Goal: Task Accomplishment & Management: Use online tool/utility

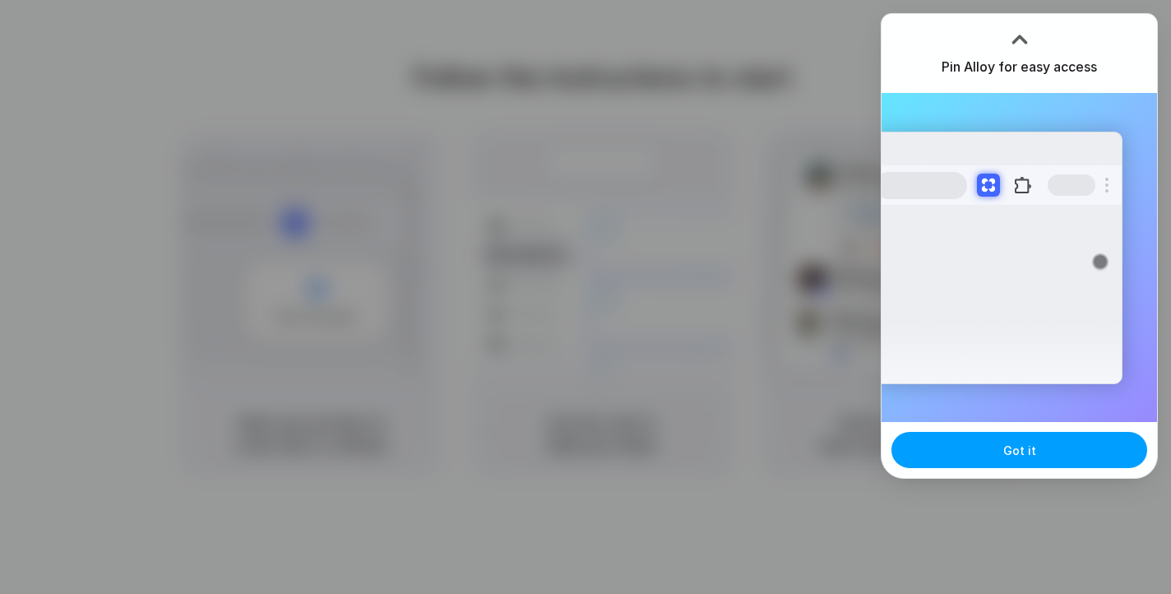
click at [1036, 440] on button "Got it" at bounding box center [1019, 450] width 256 height 36
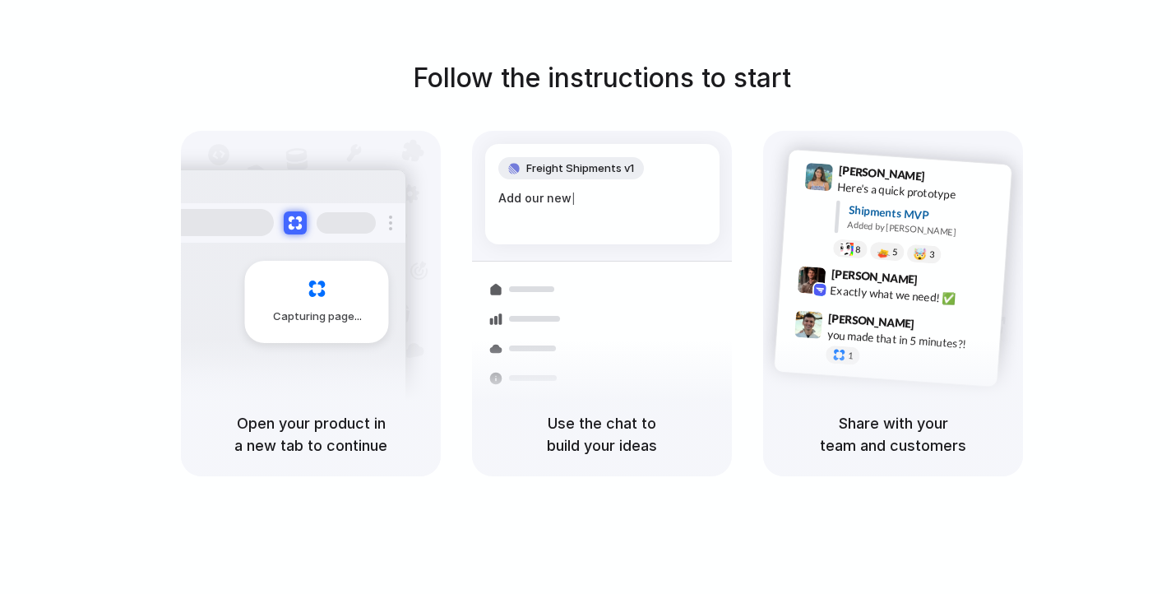
click at [612, 37] on div "Follow the instructions to start Capturing page Open your product in a new tab …" at bounding box center [601, 313] width 1203 height 626
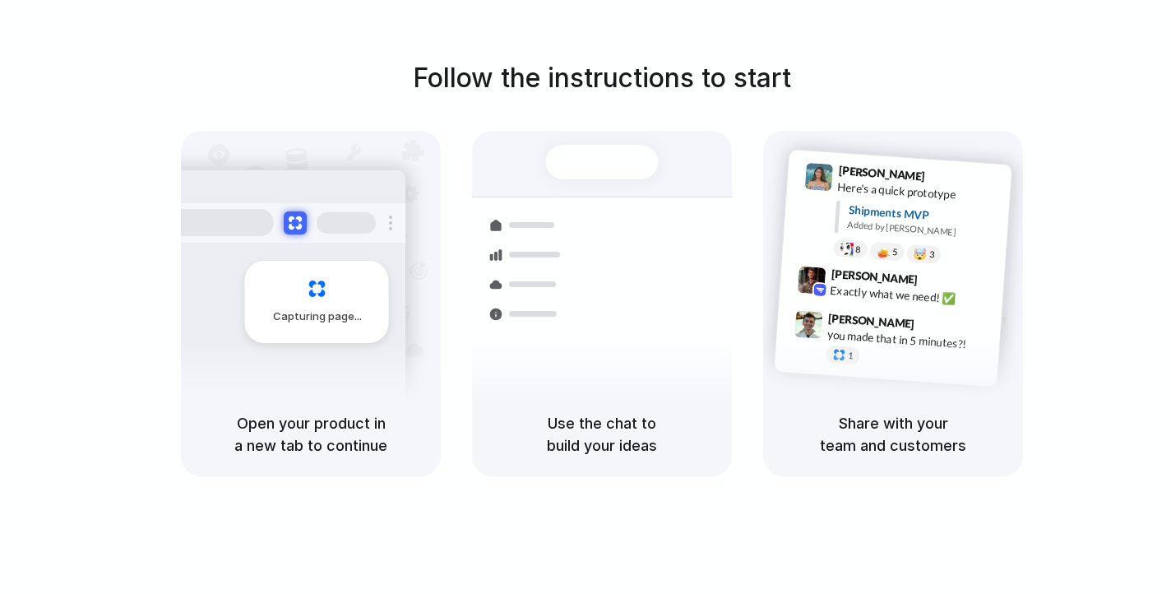
drag, startPoint x: 467, startPoint y: 68, endPoint x: 890, endPoint y: 63, distance: 423.4
click at [890, 63] on div "Follow the instructions to start Capturing page Open your product in a new tab …" at bounding box center [601, 267] width 1171 height 418
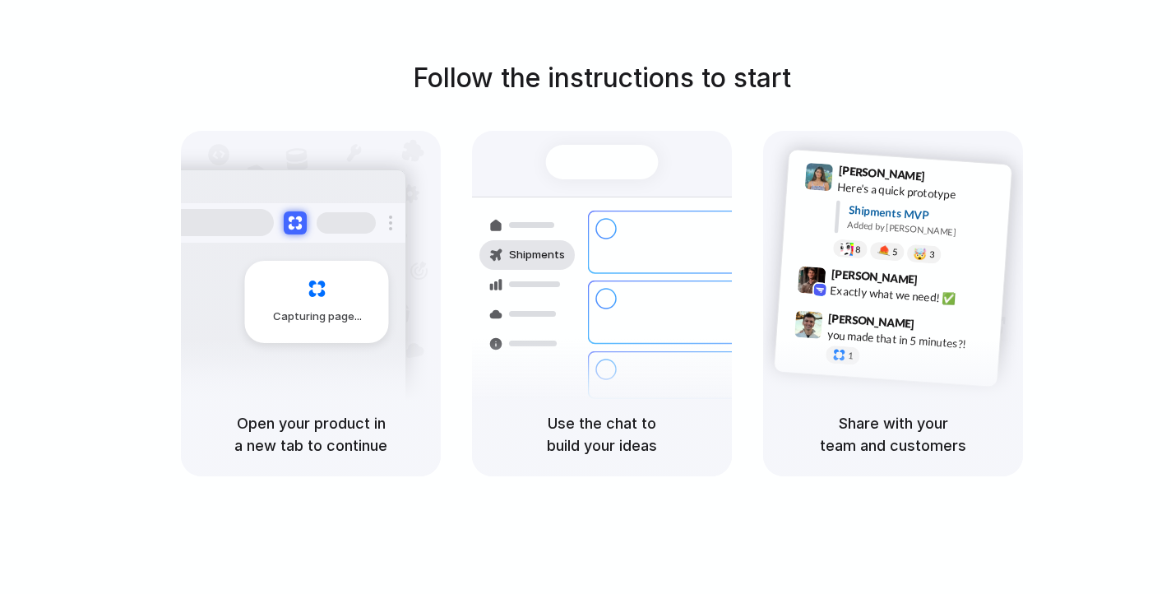
click at [376, 312] on div "Capturing page" at bounding box center [317, 302] width 144 height 82
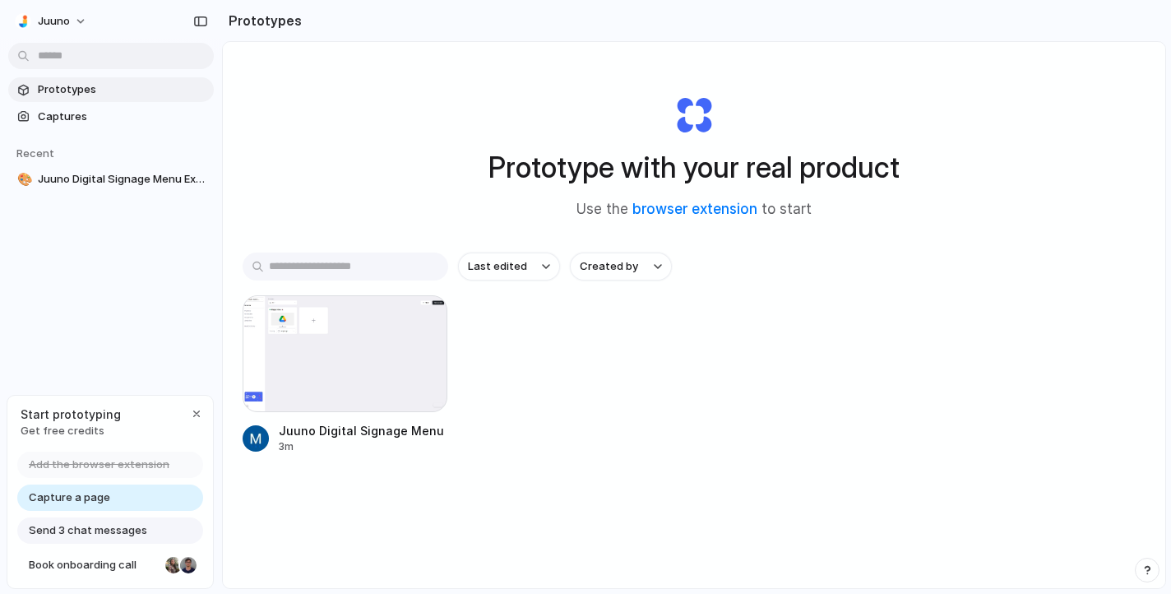
click at [379, 205] on div "Prototype with your real product Use the browser extension to start" at bounding box center [694, 151] width 658 height 178
click at [365, 174] on div "Prototype with your real product Use the browser extension to start" at bounding box center [694, 151] width 658 height 178
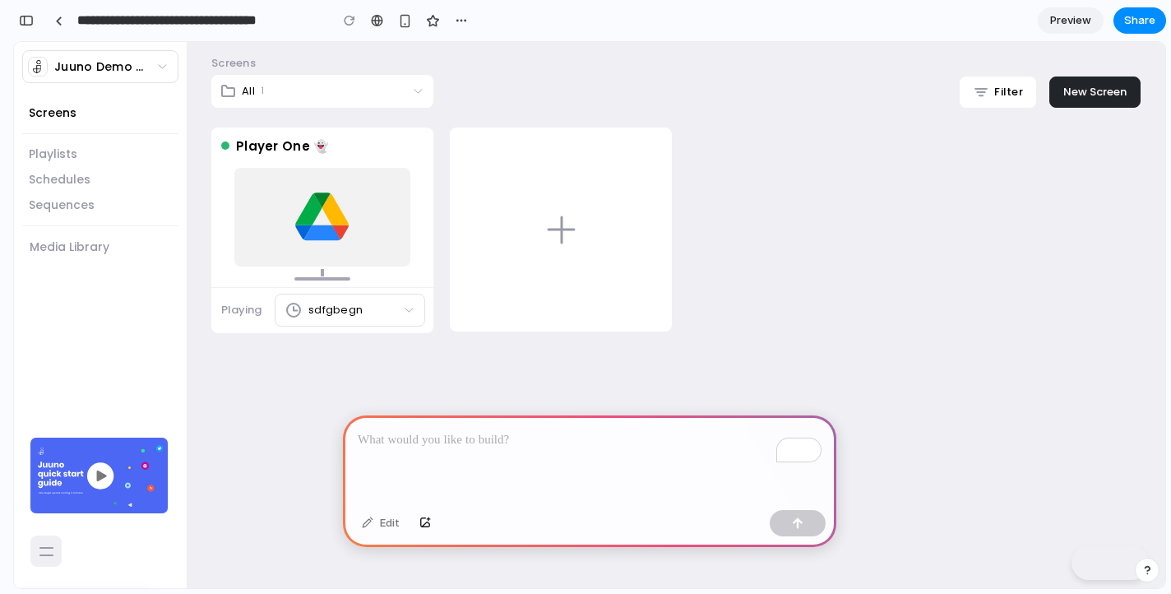
click at [434, 456] on div "To enrich screen reader interactions, please activate Accessibility in Grammarl…" at bounding box center [589, 459] width 493 height 88
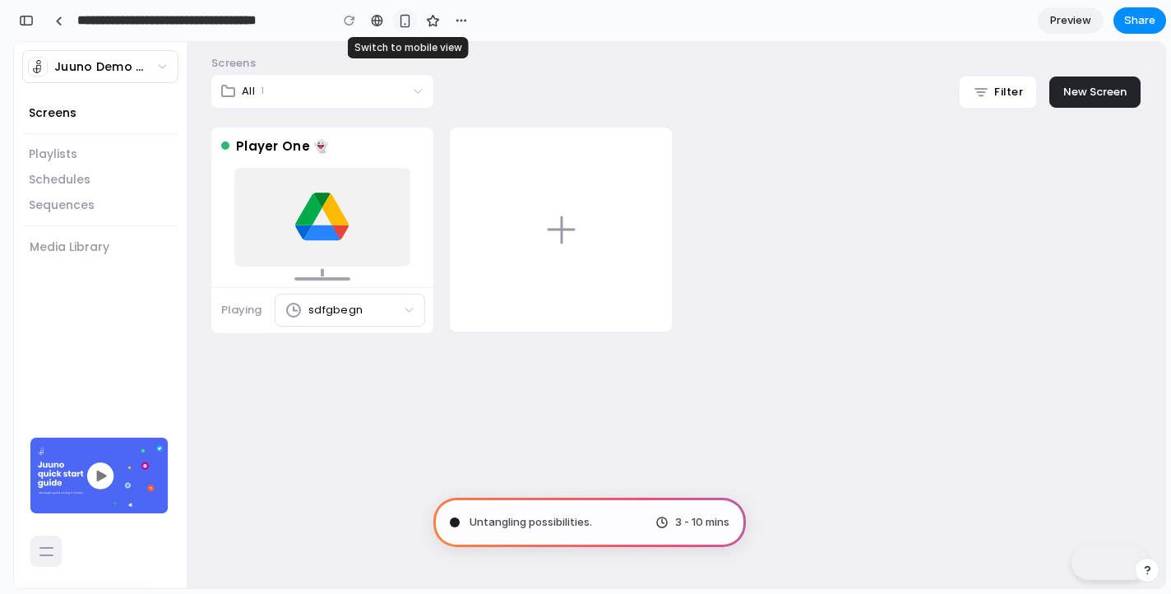
click at [409, 21] on div "button" at bounding box center [405, 21] width 14 height 14
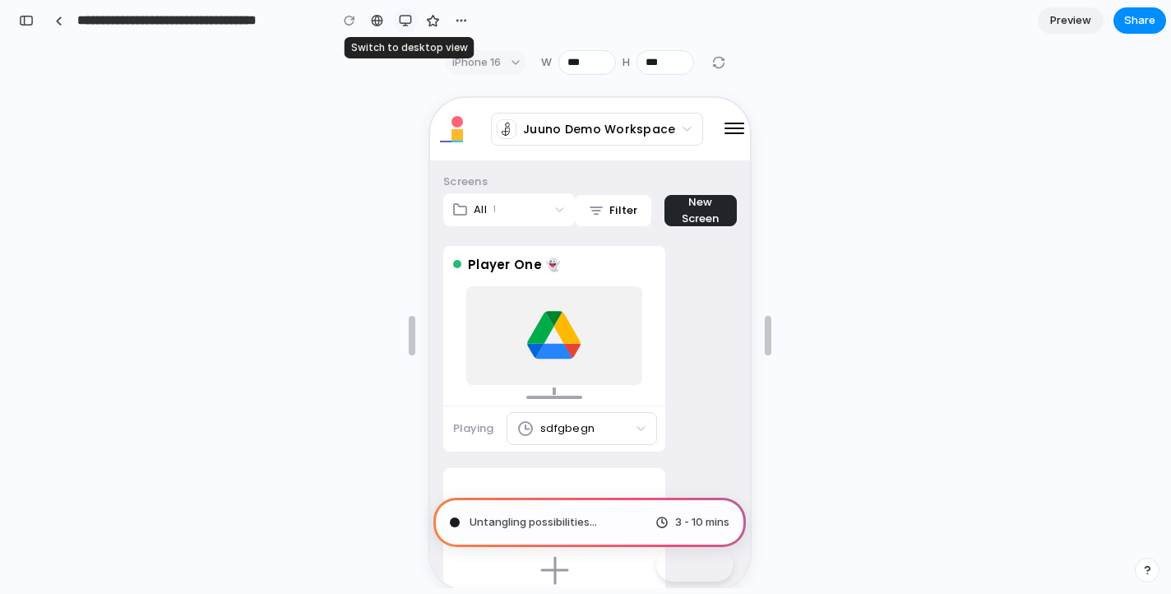
click at [409, 21] on div "button" at bounding box center [405, 20] width 13 height 13
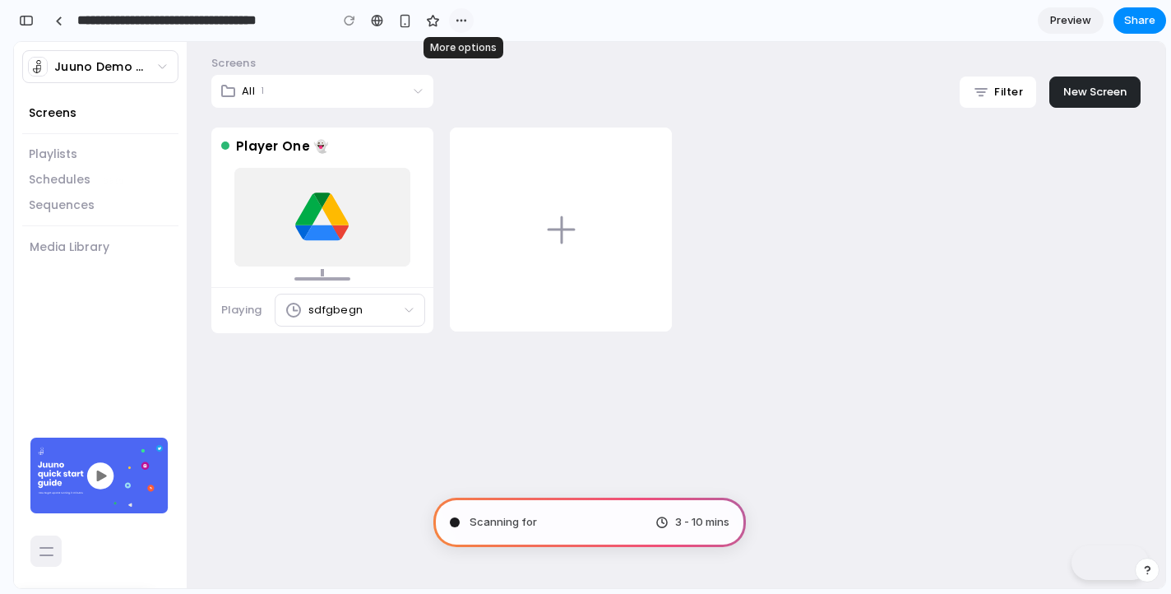
click at [462, 22] on div "button" at bounding box center [461, 20] width 13 height 13
click at [462, 22] on div "Duplicate Delete" at bounding box center [585, 297] width 1171 height 594
click at [438, 25] on div "button" at bounding box center [433, 21] width 14 height 14
click at [76, 157] on link "Playlists" at bounding box center [100, 154] width 143 height 17
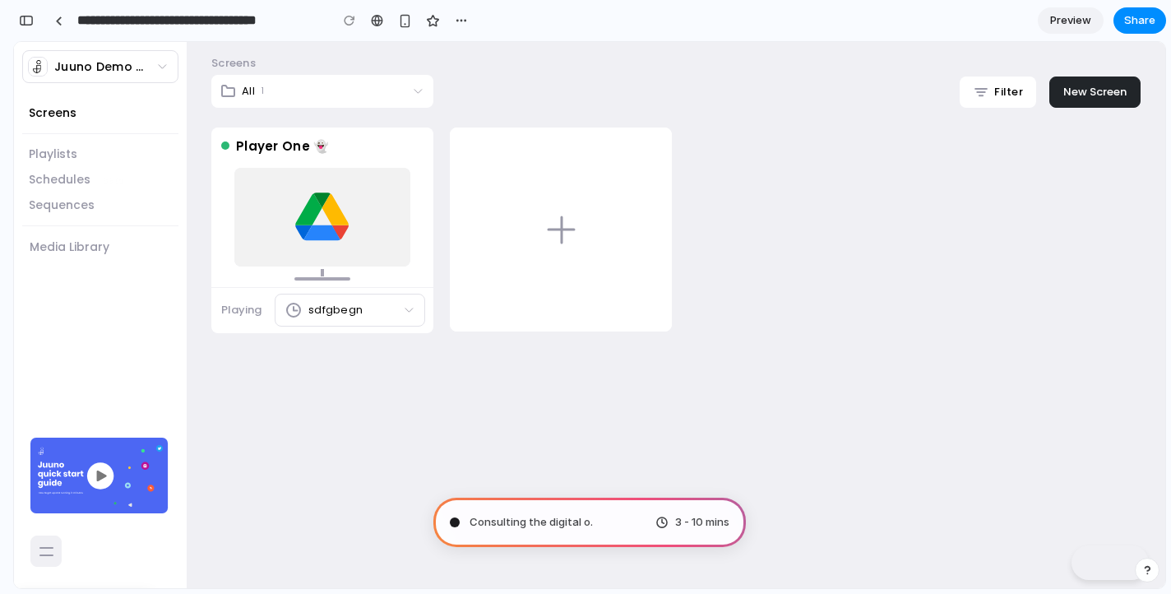
type input "**********"
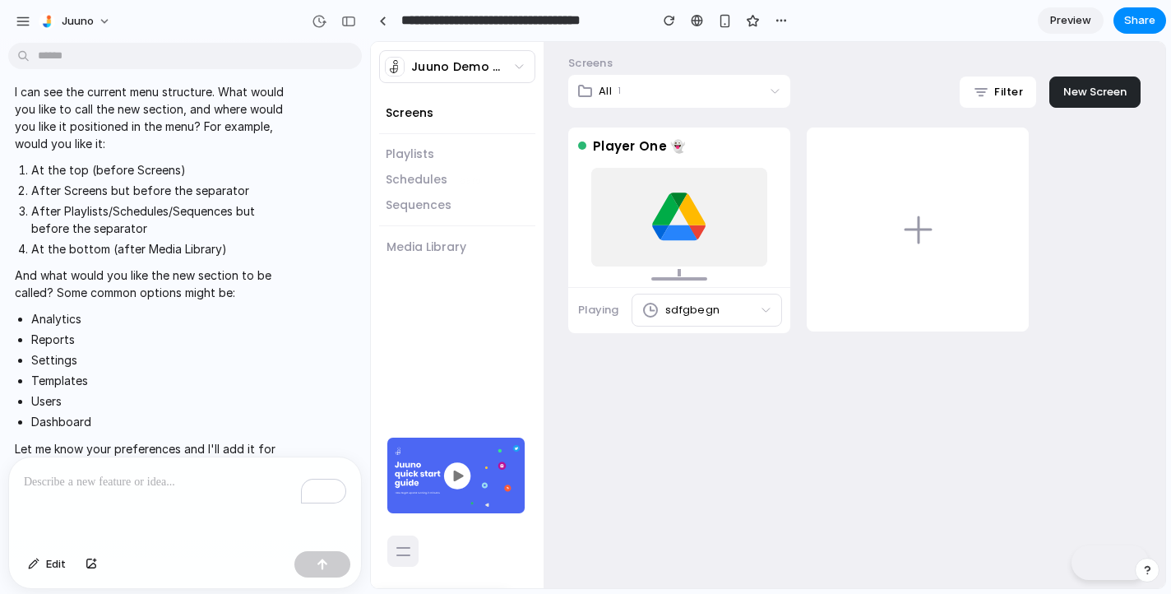
scroll to position [445, 0]
drag, startPoint x: 87, startPoint y: 284, endPoint x: 30, endPoint y: 284, distance: 57.5
click at [30, 311] on ul "Analytics Reports Settings Templates Users Dashboard" at bounding box center [152, 371] width 275 height 120
copy li "Analytics"
click at [80, 492] on div "To enrich screen reader interactions, please activate Accessibility in Grammarl…" at bounding box center [185, 500] width 352 height 87
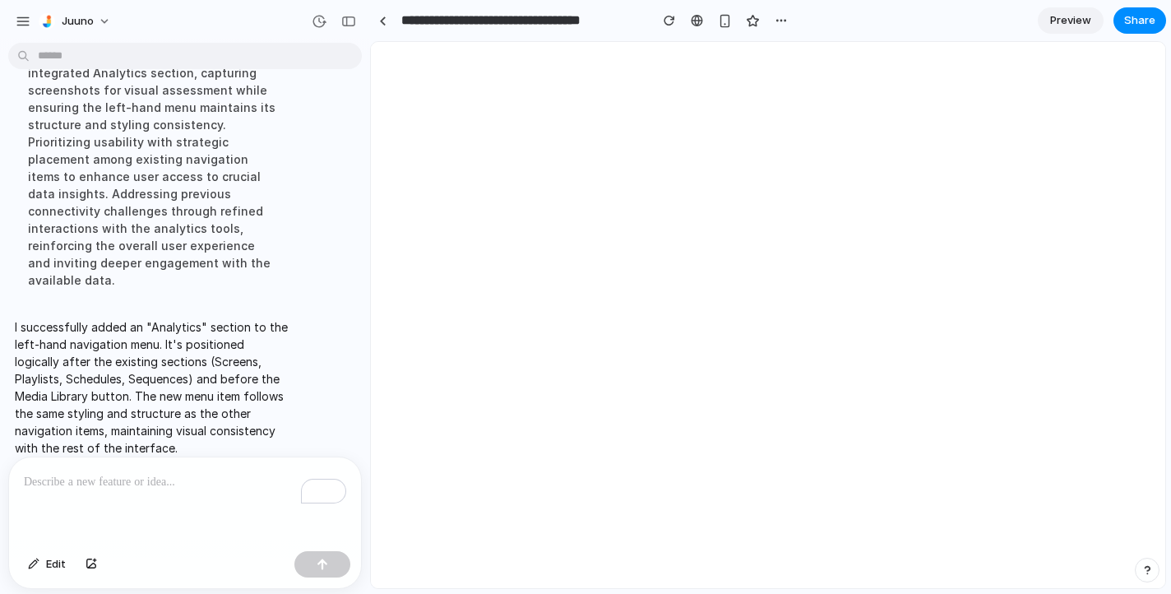
scroll to position [0, 0]
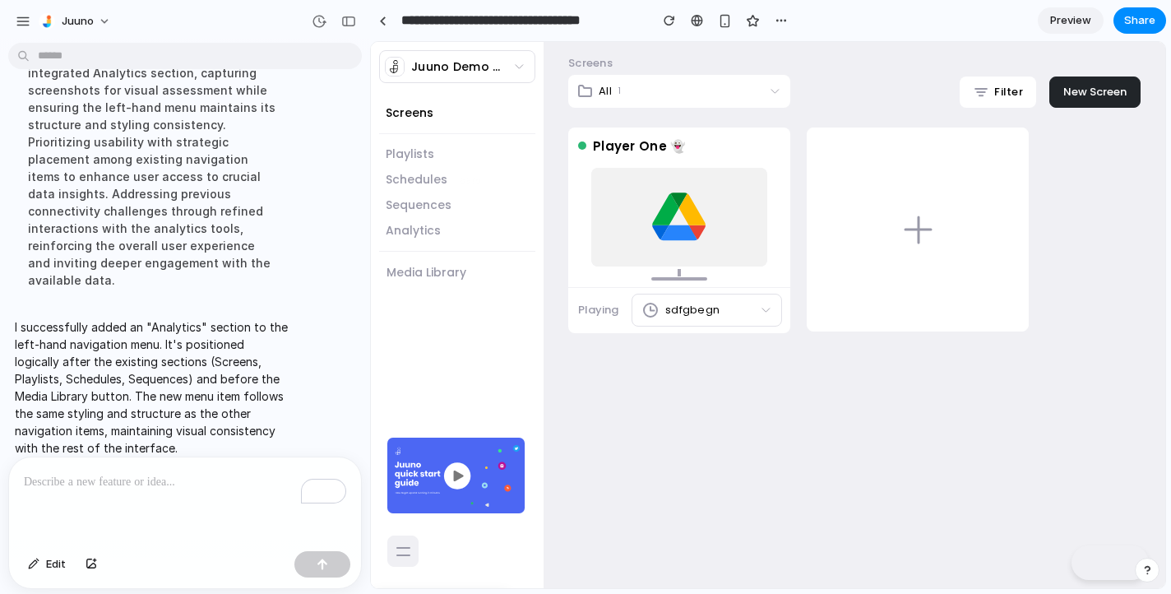
click at [422, 232] on link "Analytics" at bounding box center [457, 230] width 143 height 17
click at [396, 226] on link "Analytics" at bounding box center [457, 230] width 143 height 17
click at [400, 227] on link "Analytics" at bounding box center [457, 230] width 143 height 17
click at [1071, 21] on span "Preview" at bounding box center [1070, 20] width 41 height 16
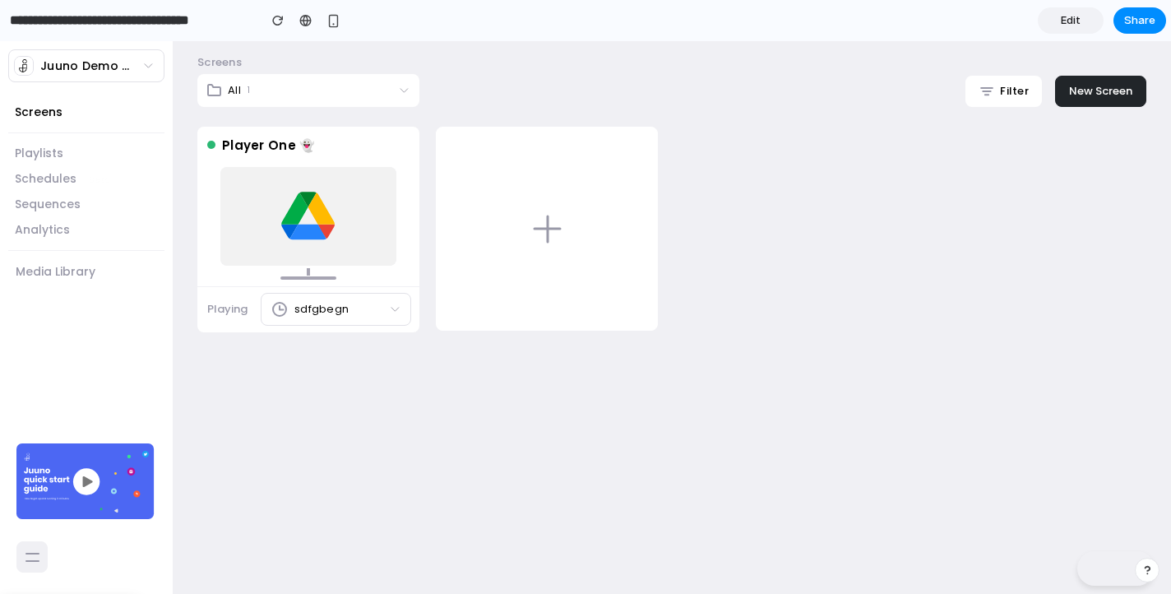
click at [51, 222] on link "Analytics" at bounding box center [86, 229] width 143 height 17
click at [46, 272] on button "Media Library" at bounding box center [55, 271] width 81 height 18
click at [95, 64] on span "Juuno Demo Workspace" at bounding box center [88, 66] width 97 height 17
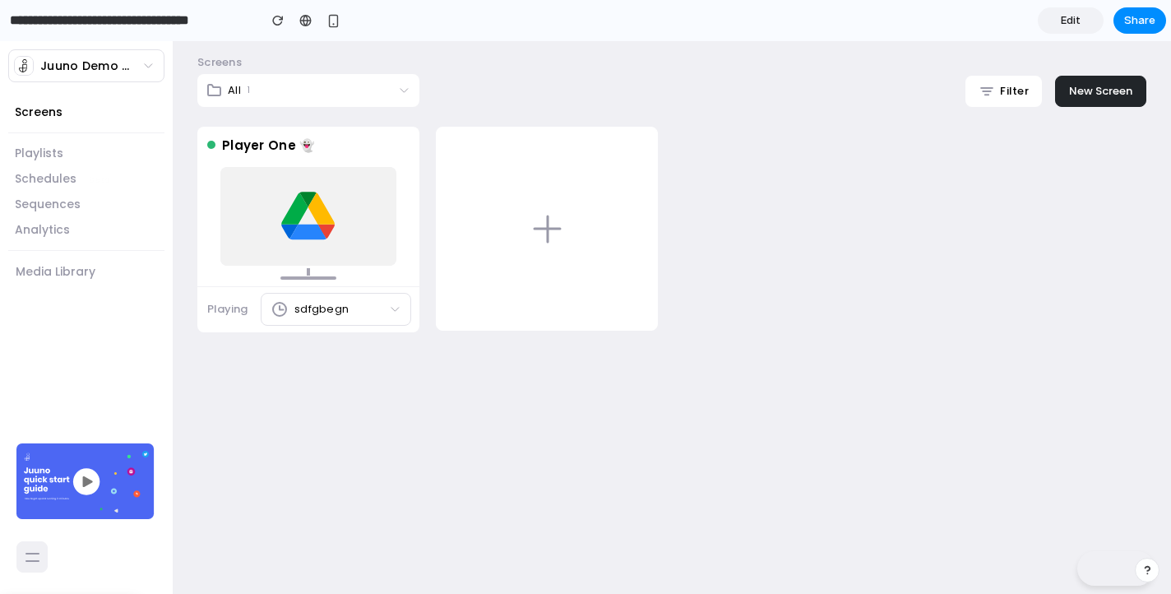
click at [95, 64] on span "Juuno Demo Workspace" at bounding box center [88, 66] width 97 height 17
